Goal: Task Accomplishment & Management: Manage account settings

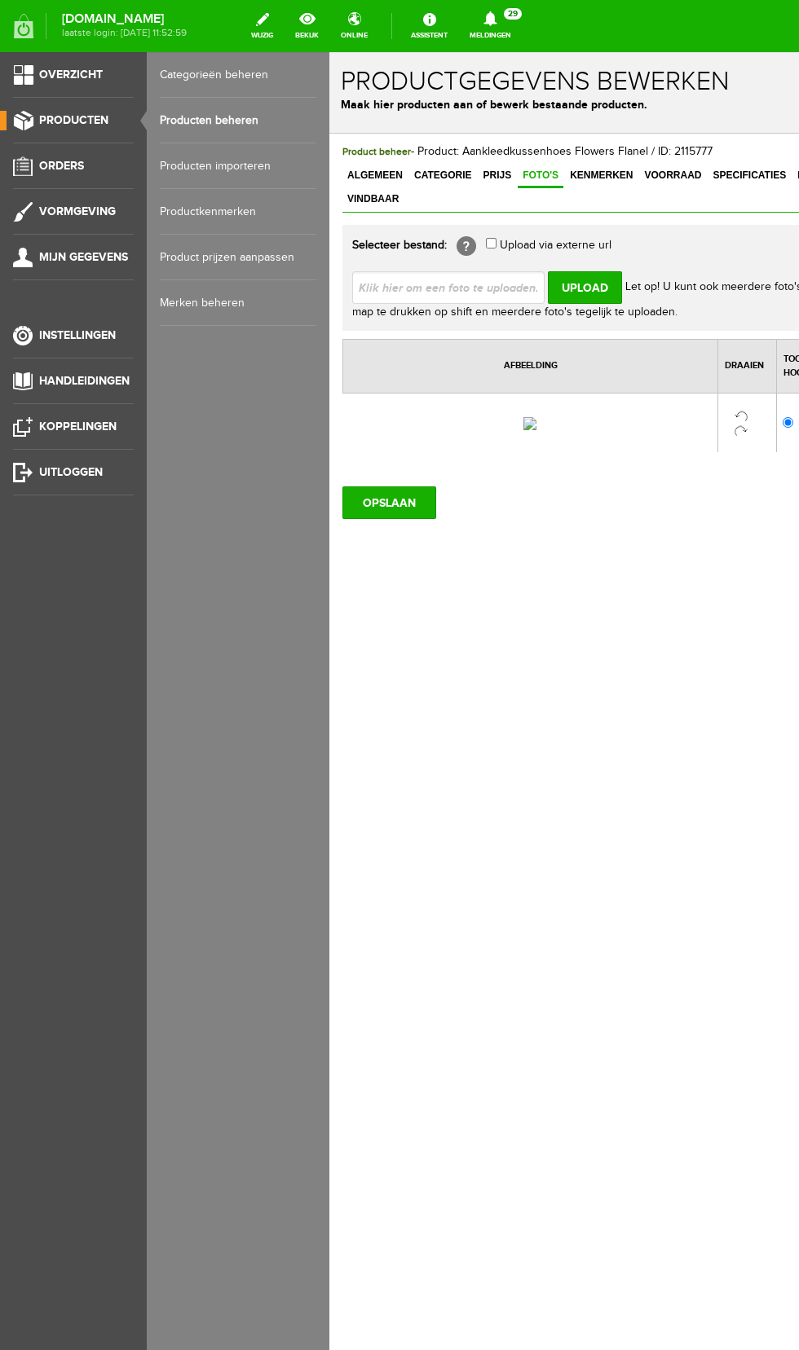
click at [230, 118] on link "Producten beheren" at bounding box center [238, 121] width 156 height 46
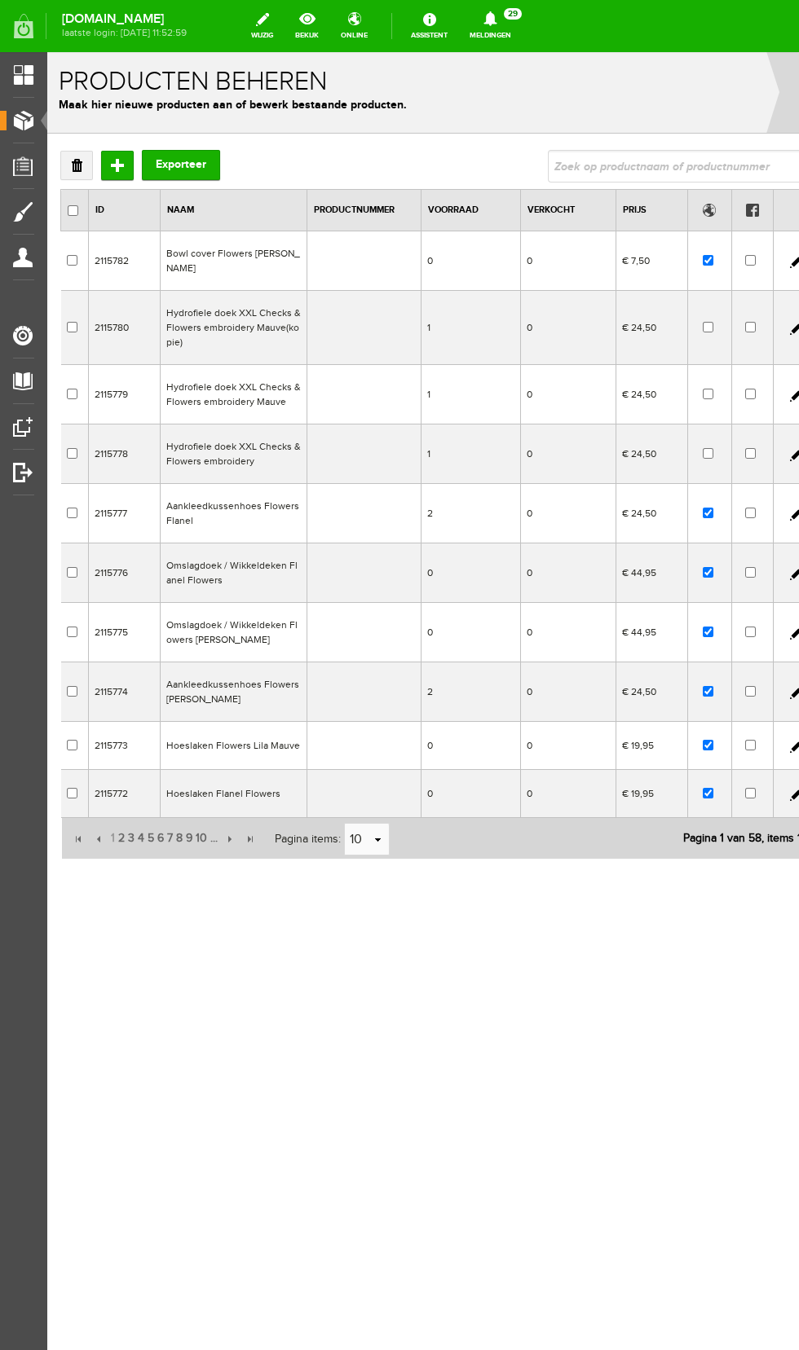
click at [277, 258] on td "Bowl cover Flowers [PERSON_NAME]" at bounding box center [234, 260] width 147 height 59
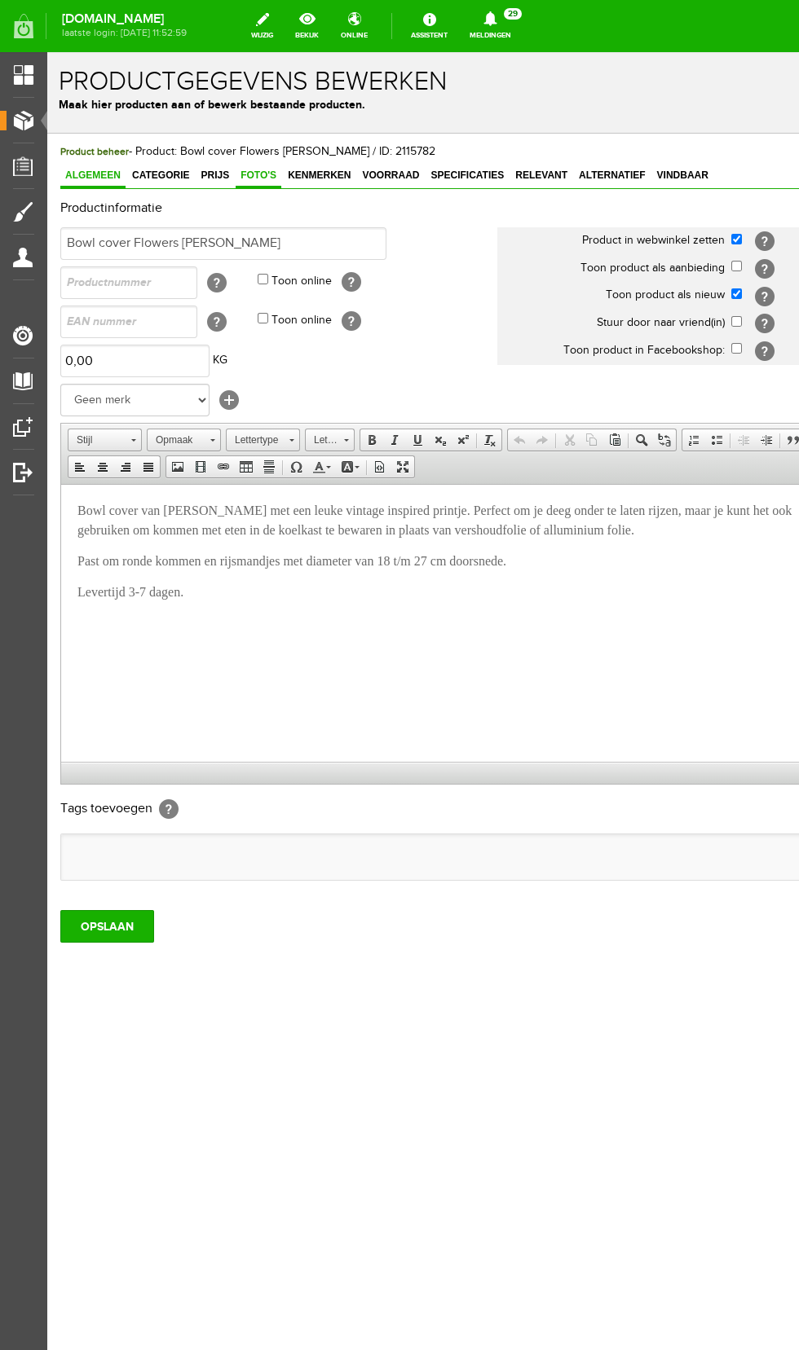
click at [256, 180] on span "Foto's" at bounding box center [259, 175] width 46 height 11
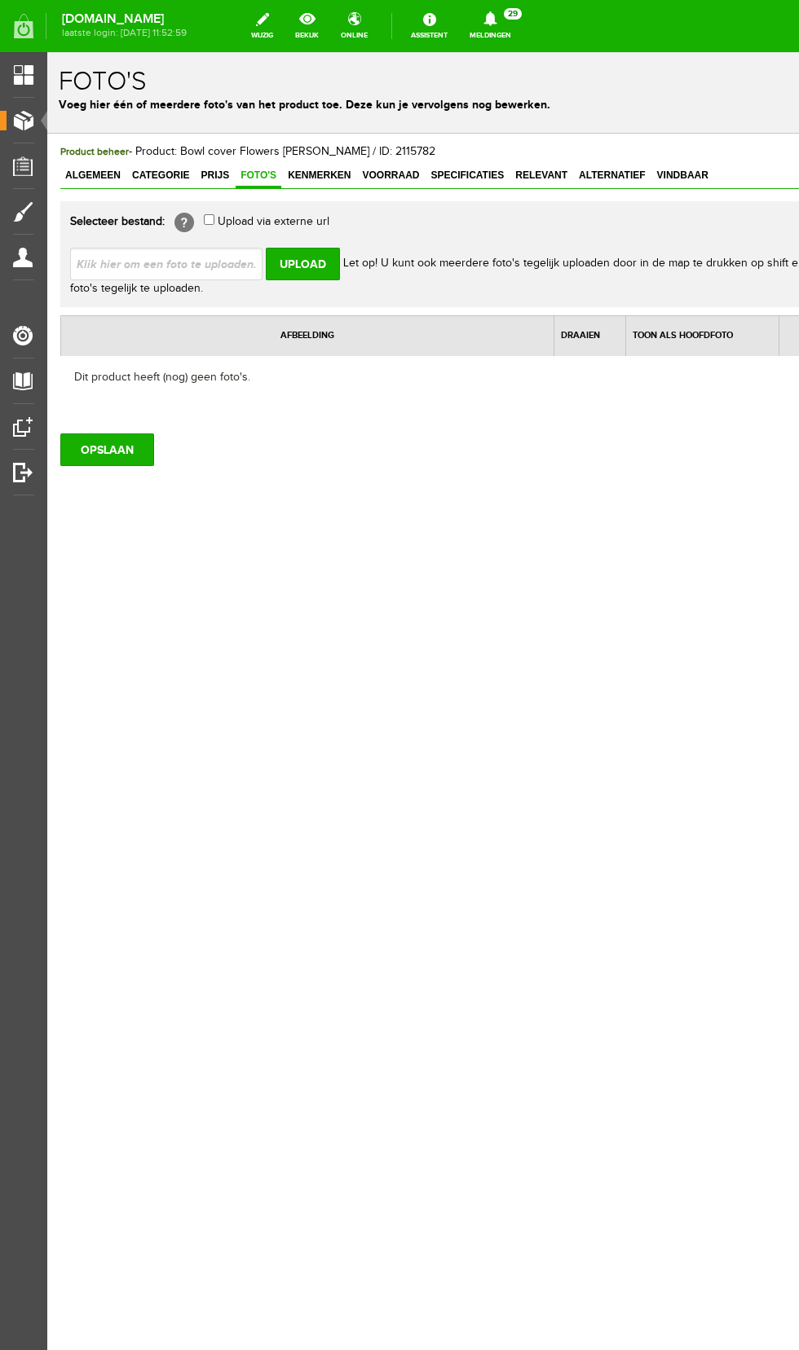
click at [219, 264] on input "file" at bounding box center [172, 263] width 205 height 31
type input "C:\fakepath\Screenshot_20250901_103632_Samsung Internet.jpg"
type input "Screenshot_20250901_103632_Samsung Internet.jpg"
click at [306, 266] on input "Upload" at bounding box center [303, 264] width 74 height 33
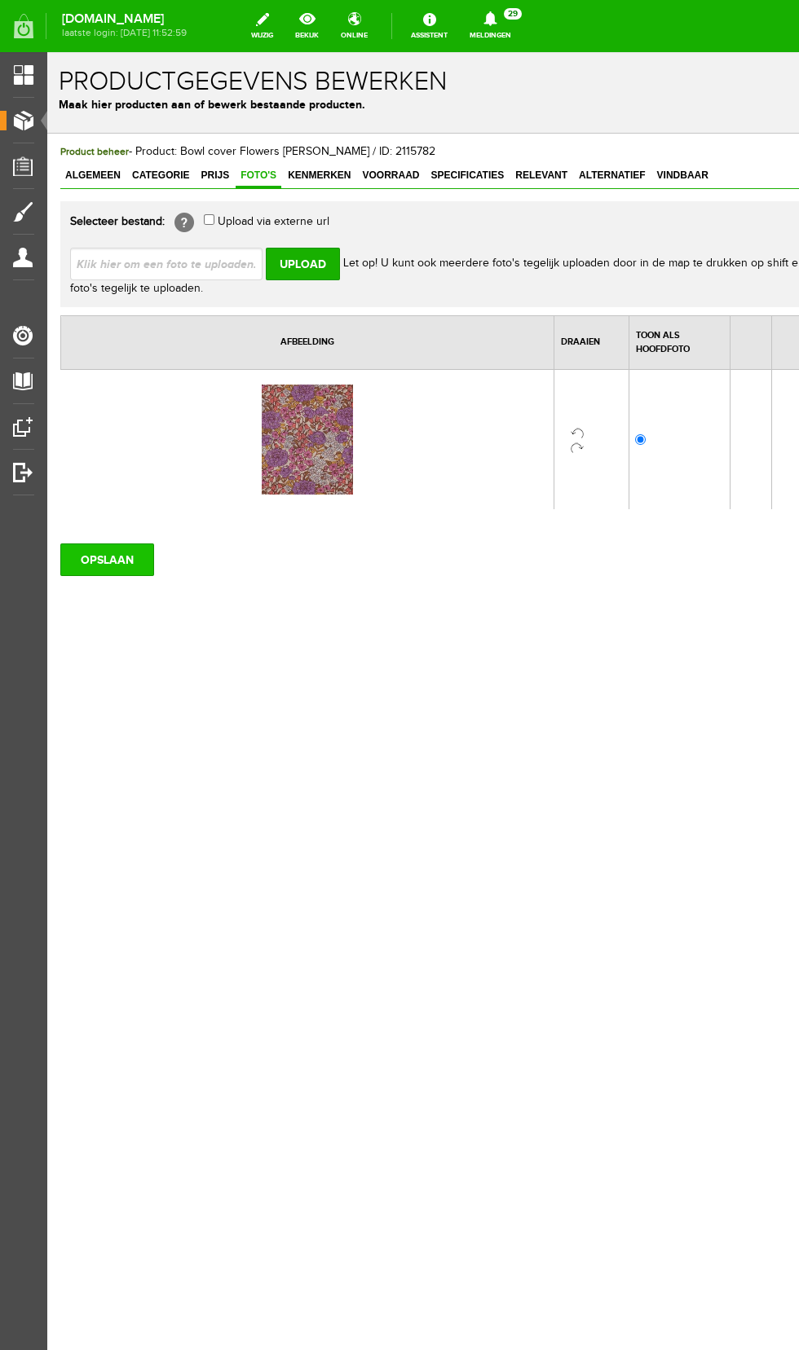
click at [123, 563] on input "OPSLAAN" at bounding box center [107, 560] width 94 height 33
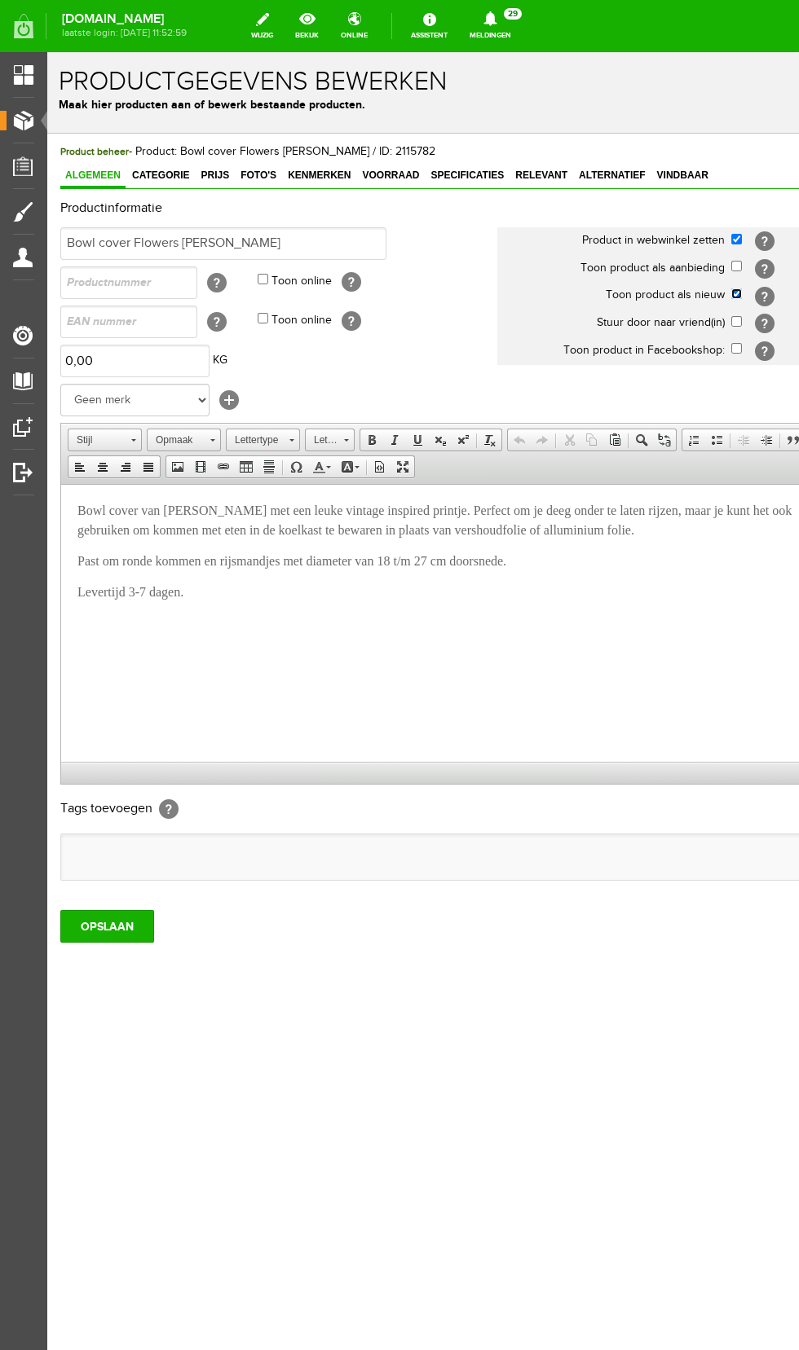
click at [737, 294] on input "checkbox" at bounding box center [736, 293] width 11 height 11
checkbox input "false"
click at [117, 927] on input "OPSLAAN" at bounding box center [107, 926] width 94 height 33
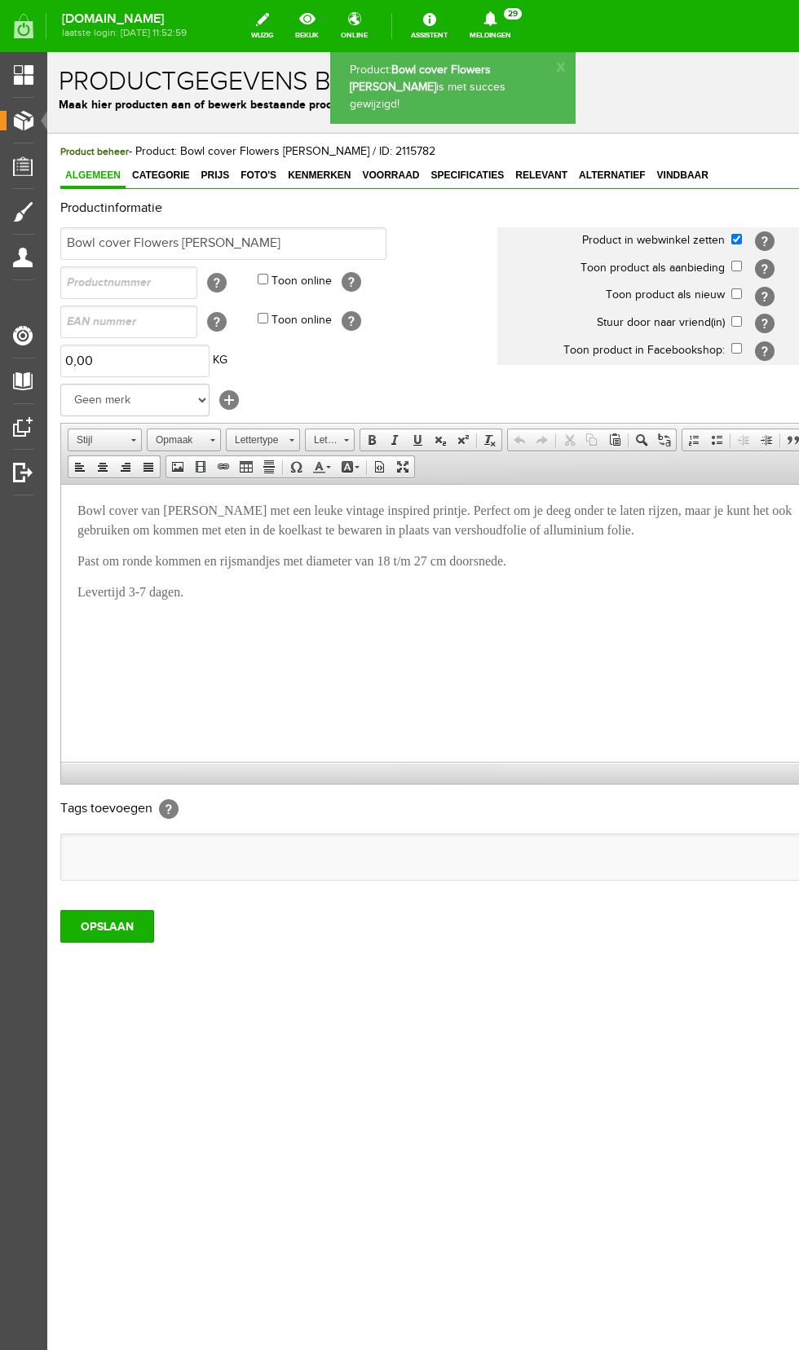
click at [38, 115] on span "Producten" at bounding box center [41, 120] width 69 height 14
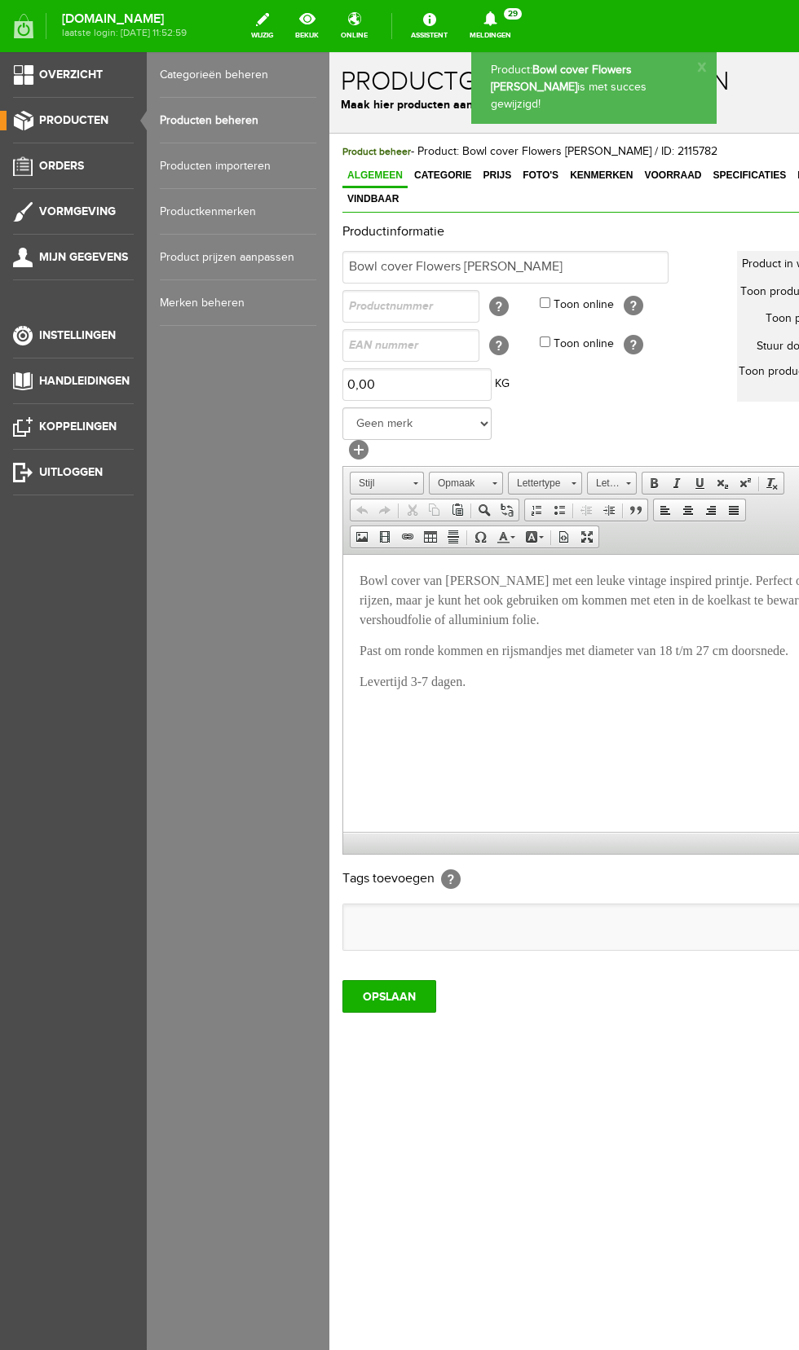
click at [247, 120] on link "Producten beheren" at bounding box center [238, 121] width 156 height 46
